Goal: Task Accomplishment & Management: Complete application form

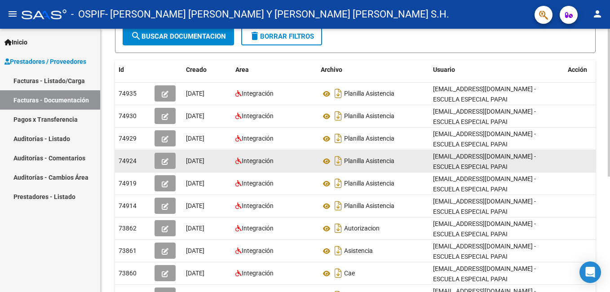
scroll to position [180, 0]
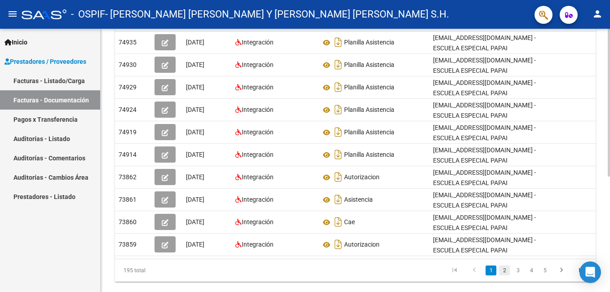
click at [507, 275] on link "2" at bounding box center [504, 271] width 11 height 10
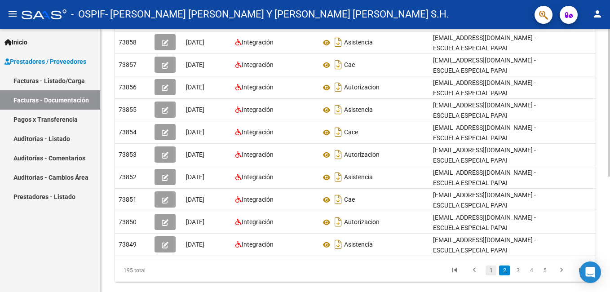
click at [493, 275] on link "1" at bounding box center [491, 271] width 11 height 10
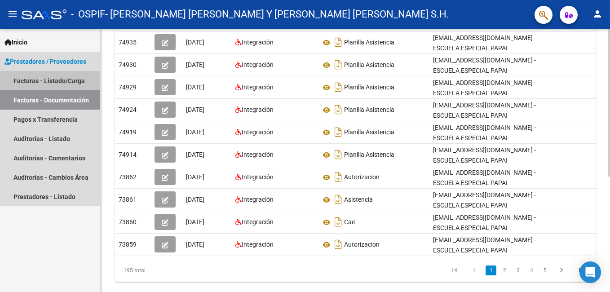
click at [75, 81] on link "Facturas - Listado/Carga" at bounding box center [50, 80] width 100 height 19
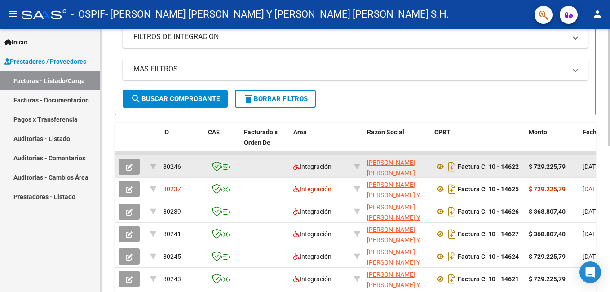
scroll to position [22, 0]
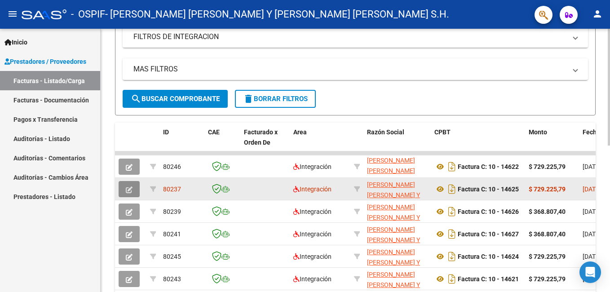
click at [125, 186] on button "button" at bounding box center [129, 189] width 21 height 16
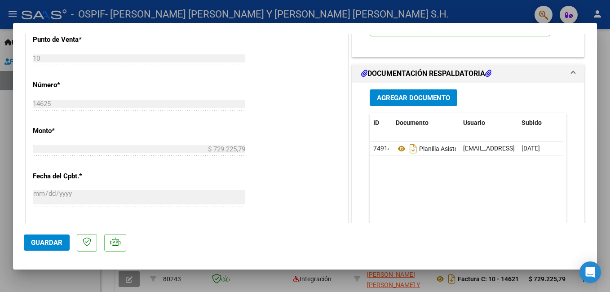
scroll to position [404, 0]
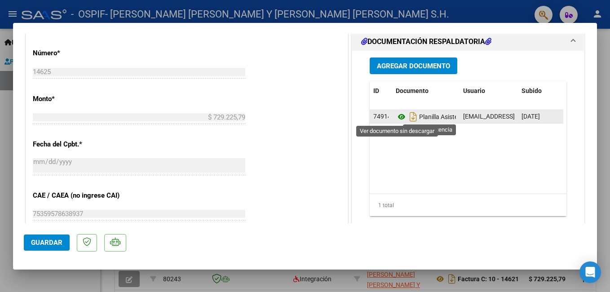
click at [399, 117] on icon at bounding box center [402, 116] width 12 height 11
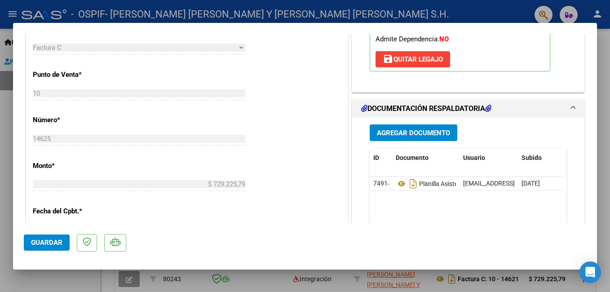
scroll to position [315, 0]
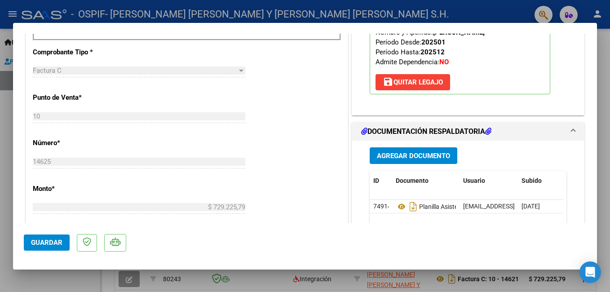
click at [385, 156] on span "Agregar Documento" at bounding box center [413, 156] width 73 height 8
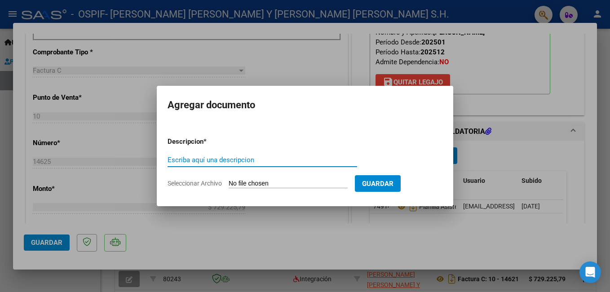
click at [259, 161] on input "Escriba aquí una descripcion" at bounding box center [263, 160] width 190 height 8
click at [236, 160] on input "Escriba aquí una descripcion" at bounding box center [263, 160] width 190 height 8
type input "planilla asistencia"
click at [258, 183] on input "Seleccionar Archivo" at bounding box center [288, 184] width 119 height 9
type input "C:\fakepath\ADJUNTOS AGOSTO 2025 [PERSON_NAME].pdf"
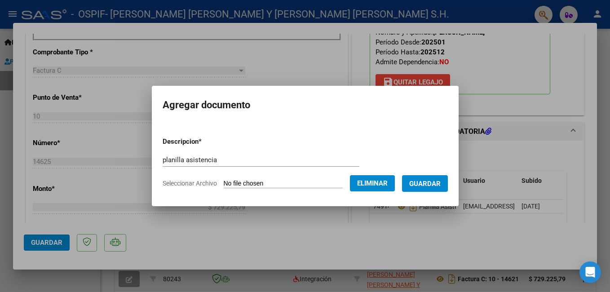
click at [433, 182] on span "Guardar" at bounding box center [424, 184] width 31 height 8
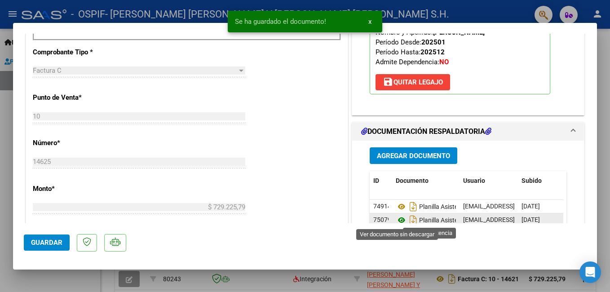
click at [398, 217] on icon at bounding box center [402, 220] width 12 height 11
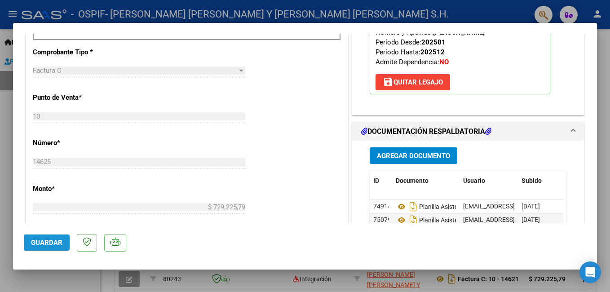
click at [44, 246] on span "Guardar" at bounding box center [46, 243] width 31 height 8
